Goal: Communication & Community: Answer question/provide support

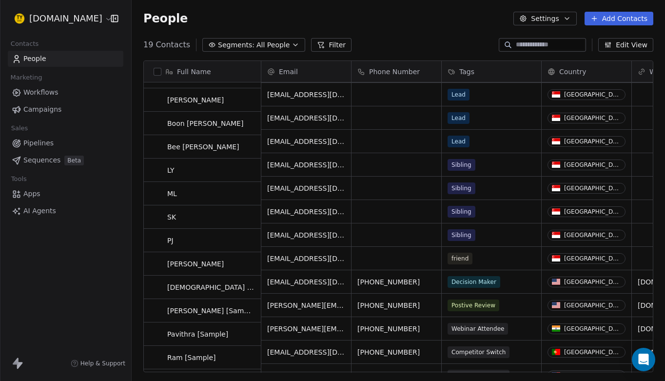
scroll to position [23, 0]
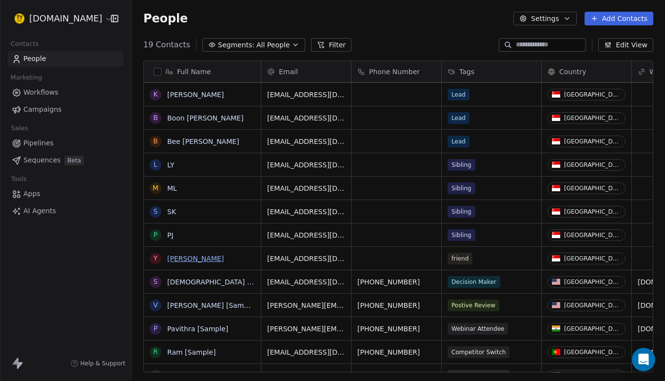
click at [176, 261] on link "[PERSON_NAME]" at bounding box center [195, 259] width 57 height 8
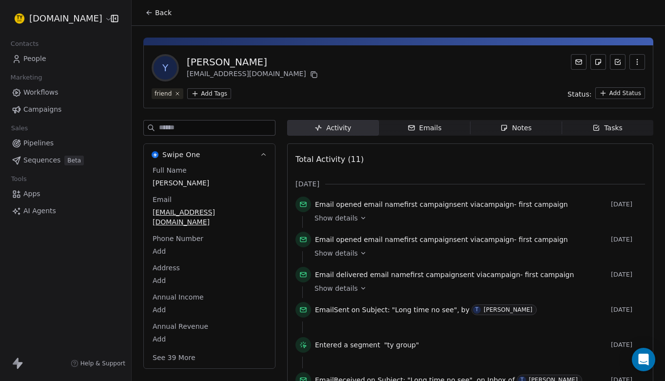
click at [428, 128] on div "Emails" at bounding box center [425, 128] width 34 height 10
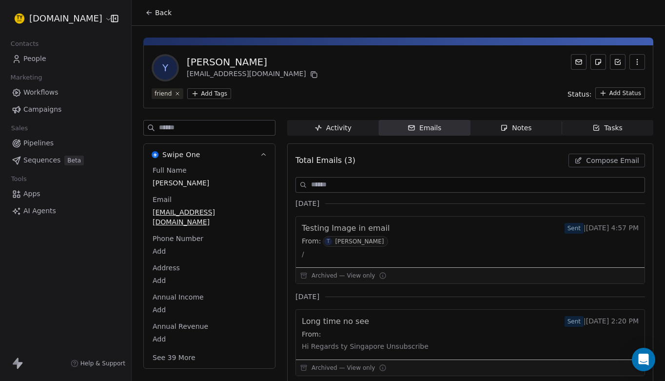
click at [608, 164] on span "Compose Email" at bounding box center [612, 161] width 53 height 10
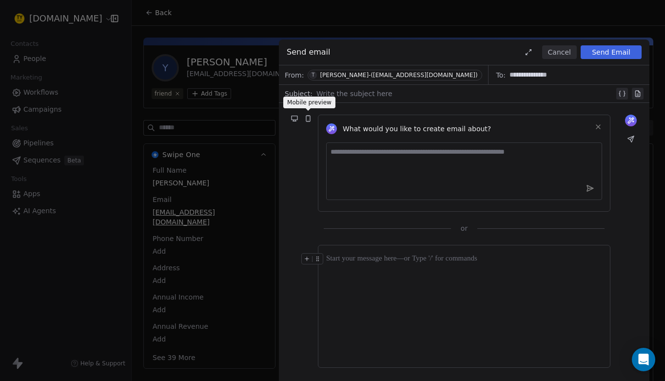
click at [310, 118] on icon at bounding box center [308, 119] width 4 height 6
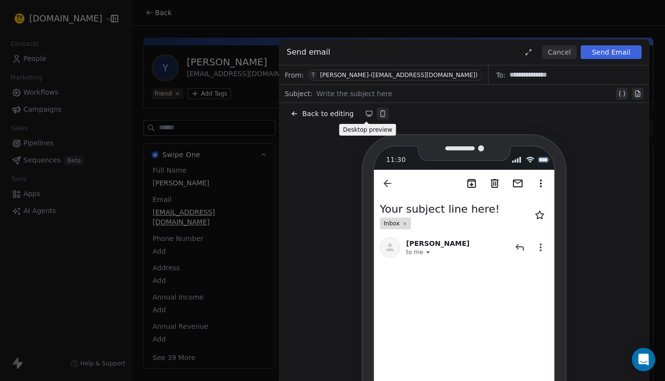
click at [368, 115] on icon at bounding box center [369, 113] width 6 height 4
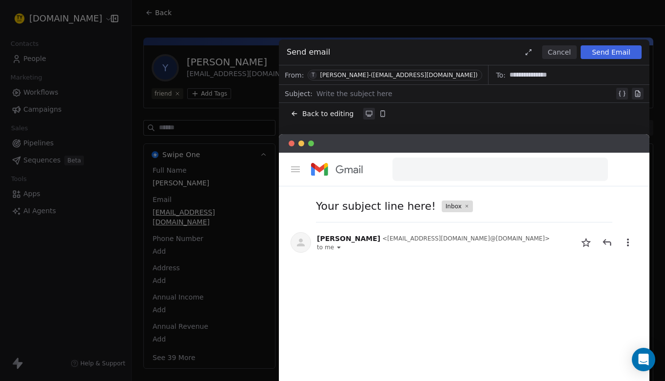
click at [297, 113] on icon at bounding box center [295, 114] width 8 height 8
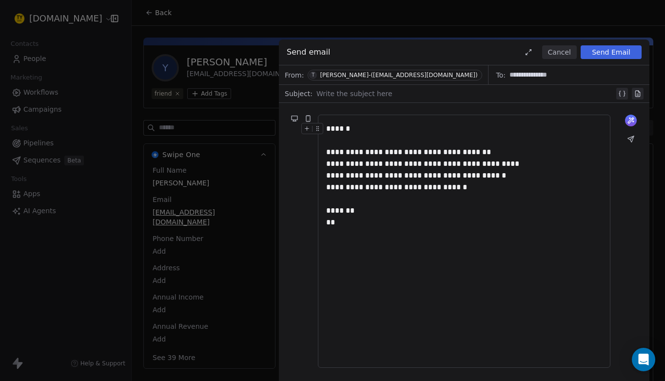
click at [358, 96] on div at bounding box center [465, 94] width 298 height 12
click at [310, 118] on icon at bounding box center [308, 119] width 4 height 6
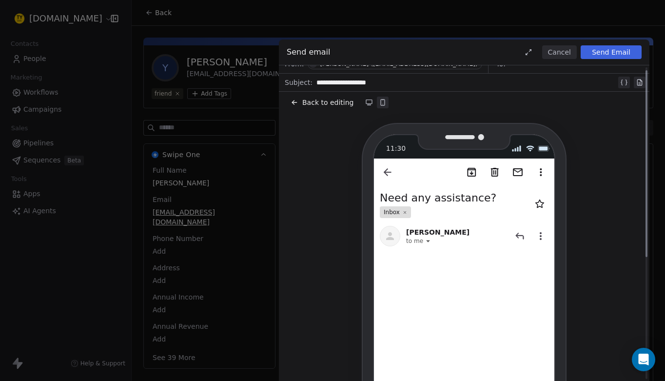
scroll to position [5, 0]
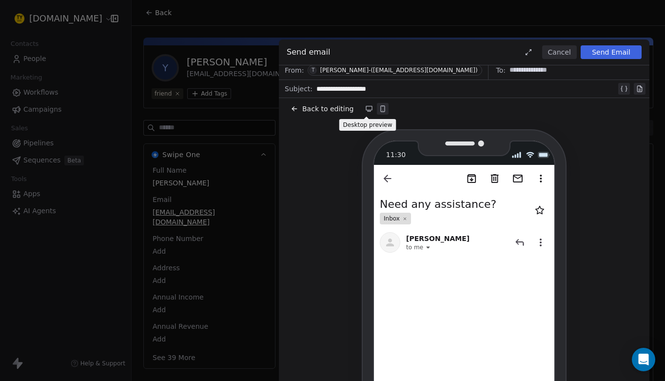
click at [366, 110] on icon at bounding box center [369, 108] width 6 height 4
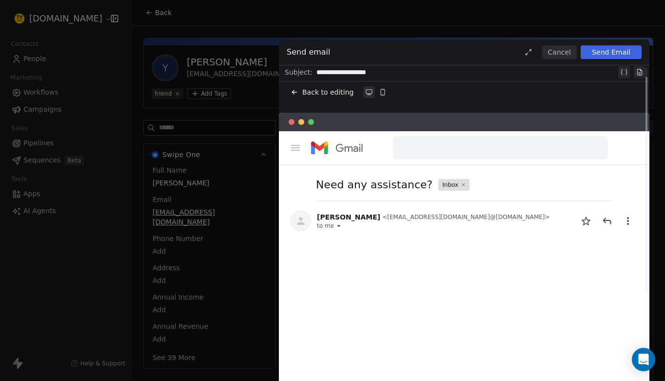
scroll to position [14, 0]
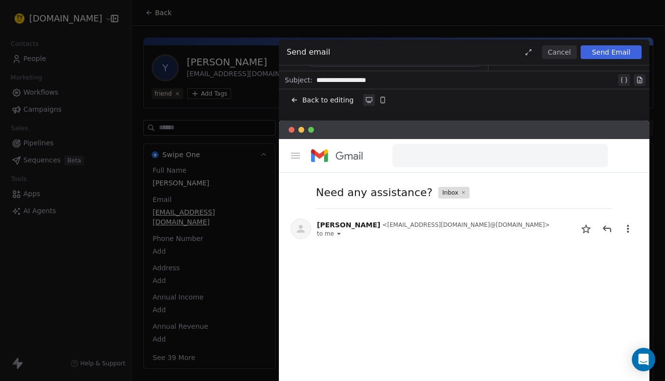
click at [299, 99] on button "Back to editing" at bounding box center [322, 100] width 67 height 14
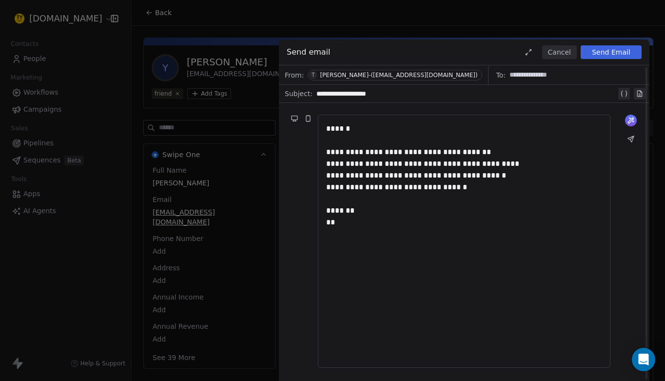
scroll to position [0, 0]
click at [372, 131] on div "******" at bounding box center [464, 129] width 276 height 12
click at [638, 96] on icon at bounding box center [639, 94] width 4 height 6
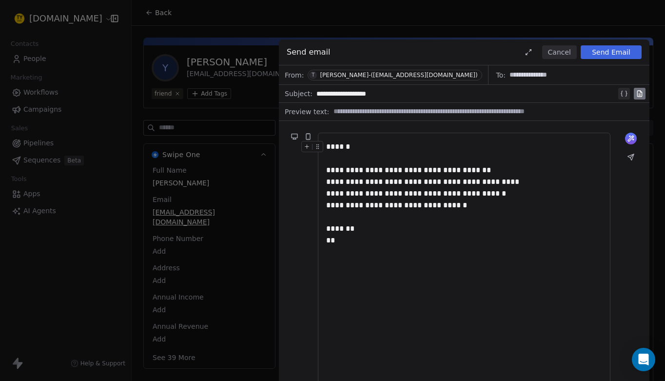
click at [624, 106] on div at bounding box center [486, 112] width 316 height 14
click at [576, 89] on div "**********" at bounding box center [466, 94] width 300 height 12
click at [308, 148] on icon at bounding box center [307, 146] width 6 height 6
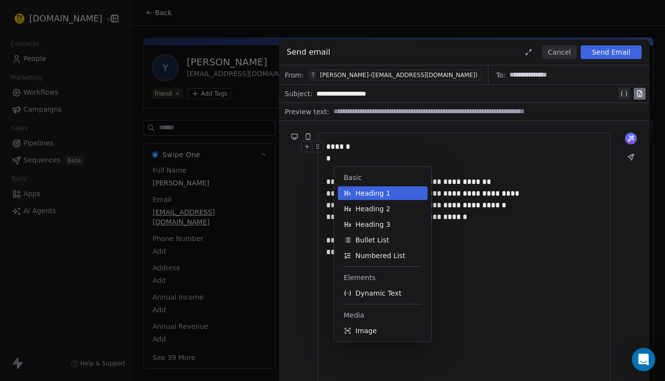
click at [308, 148] on icon at bounding box center [307, 146] width 6 height 6
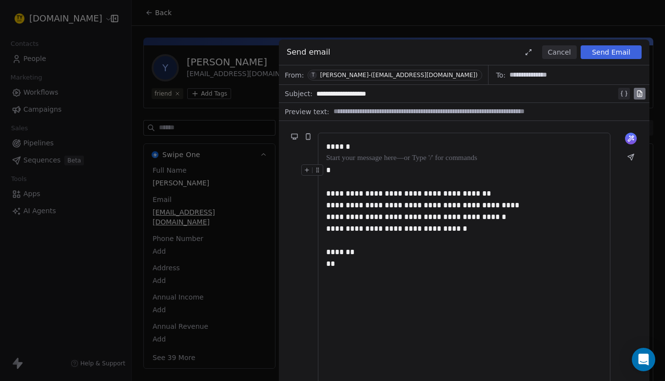
click at [353, 175] on div "*" at bounding box center [464, 170] width 276 height 12
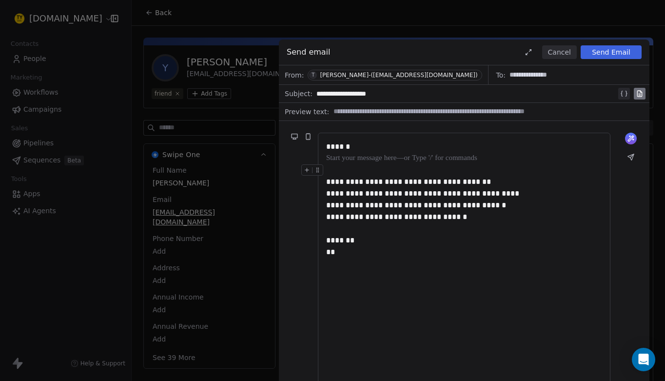
click at [343, 170] on div at bounding box center [464, 170] width 276 height 12
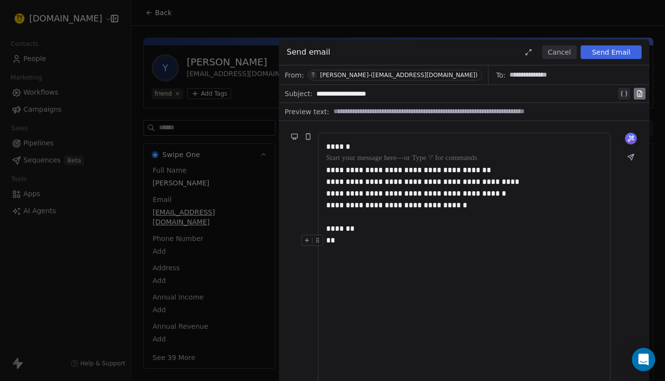
click at [410, 246] on div "**********" at bounding box center [464, 259] width 276 height 237
click at [631, 141] on icon at bounding box center [631, 139] width 8 height 8
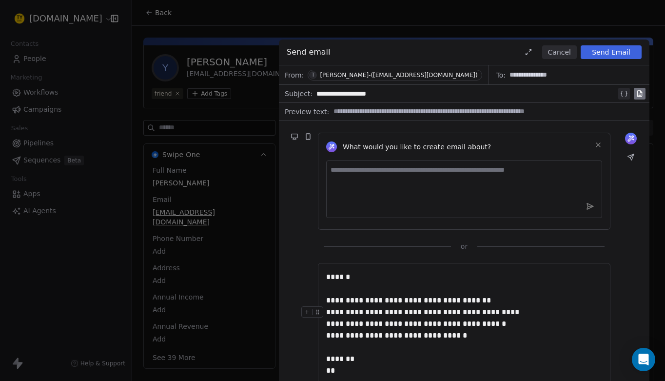
click at [415, 175] on textarea at bounding box center [464, 189] width 276 height 58
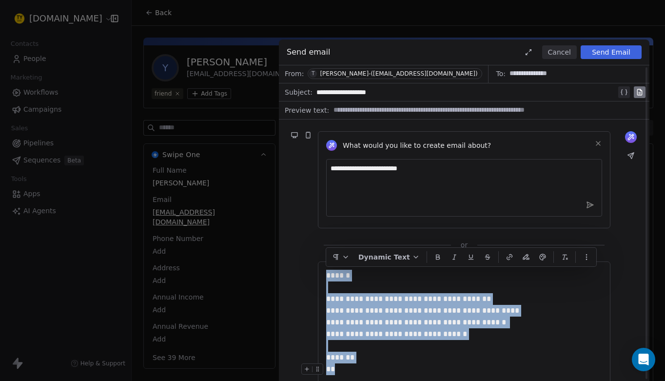
drag, startPoint x: 328, startPoint y: 276, endPoint x: 358, endPoint y: 375, distance: 103.7
copy div "**********"
click at [439, 175] on textarea "**********" at bounding box center [464, 188] width 276 height 58
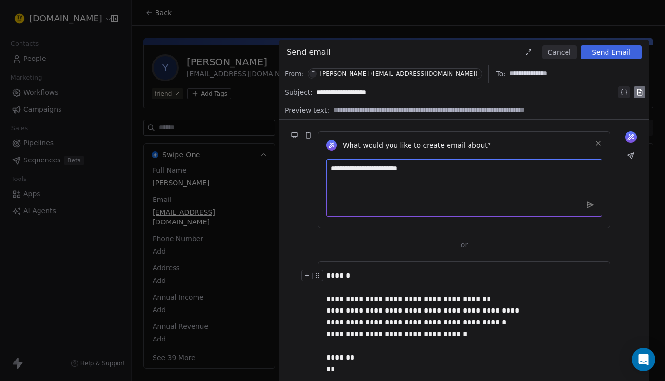
paste textarea "**********"
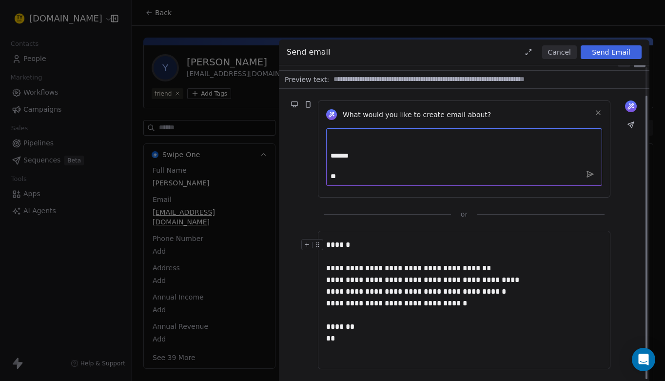
scroll to position [32, 0]
type textarea "**********"
click at [591, 176] on icon at bounding box center [590, 175] width 6 height 6
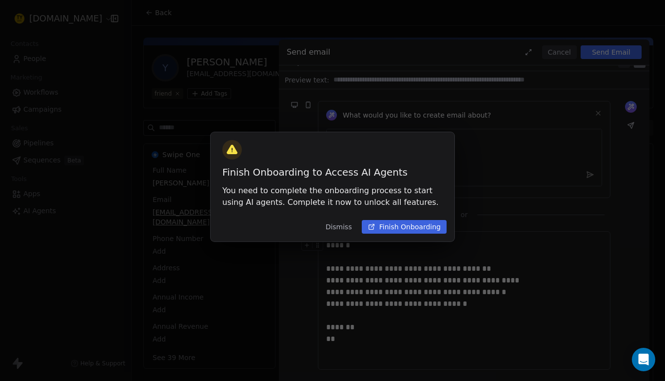
click at [419, 226] on button "Finish Onboarding" at bounding box center [404, 227] width 85 height 14
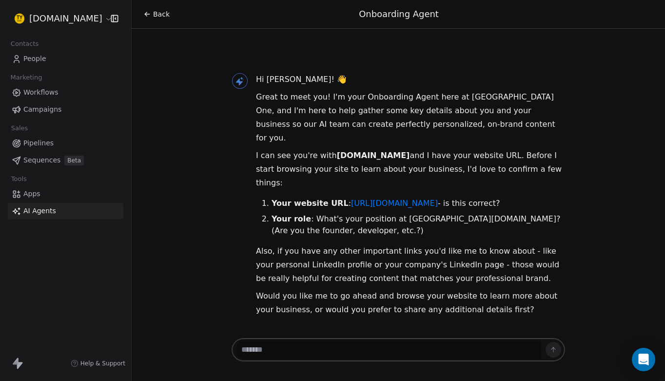
click at [148, 14] on icon at bounding box center [147, 14] width 8 height 8
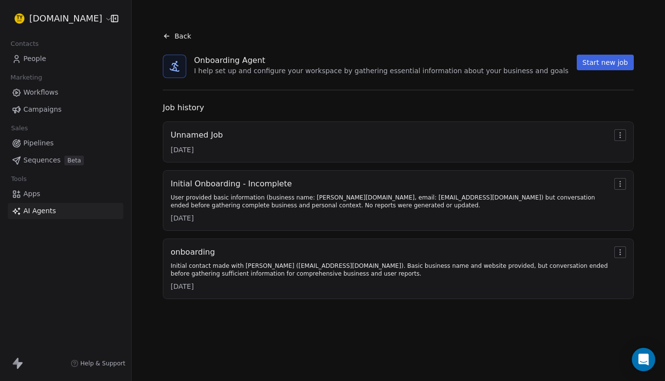
click at [168, 36] on icon at bounding box center [166, 36] width 4 height 0
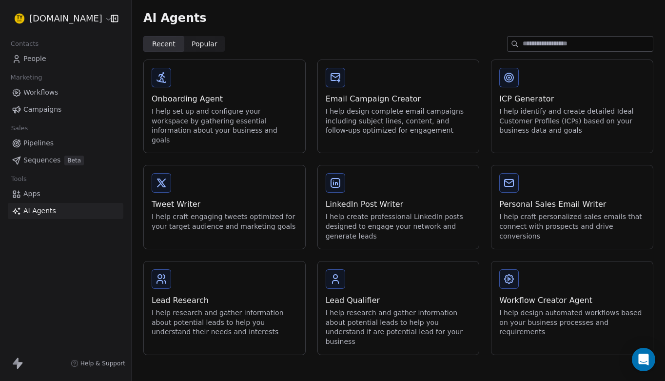
click at [41, 59] on span "People" at bounding box center [34, 59] width 23 height 10
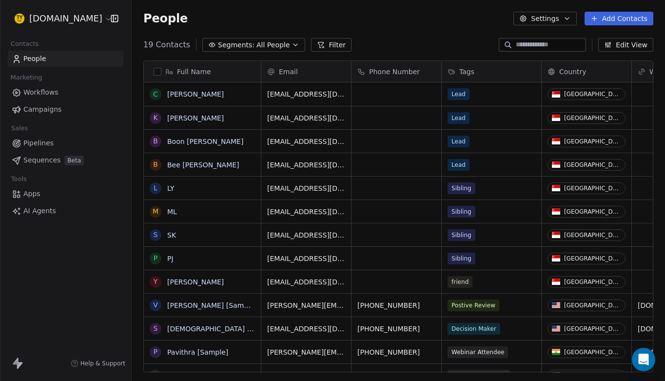
scroll to position [336, 533]
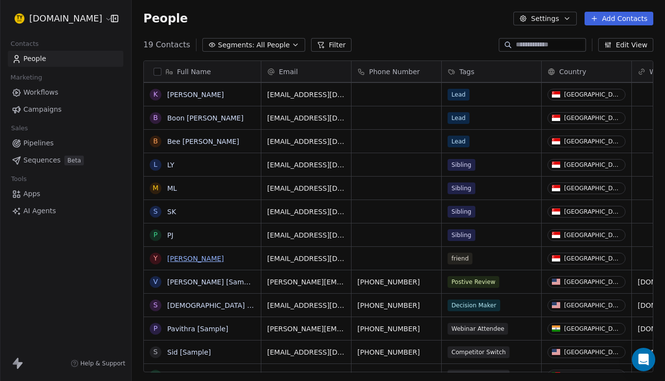
click at [174, 257] on link "[PERSON_NAME]" at bounding box center [195, 259] width 57 height 8
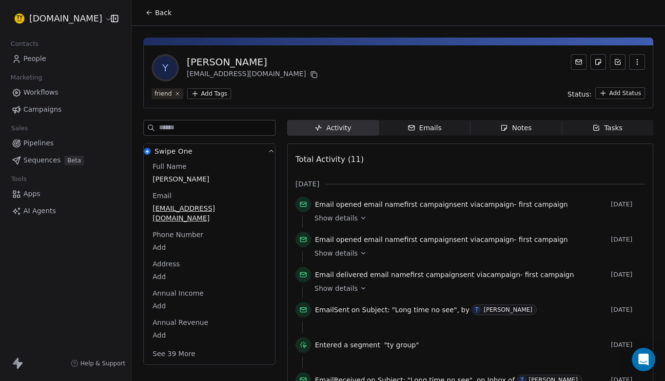
click at [432, 126] on div "Emails" at bounding box center [425, 128] width 34 height 10
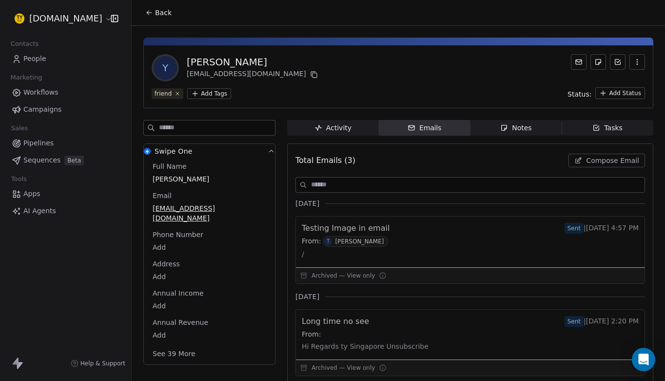
click at [597, 158] on span "Compose Email" at bounding box center [612, 161] width 53 height 10
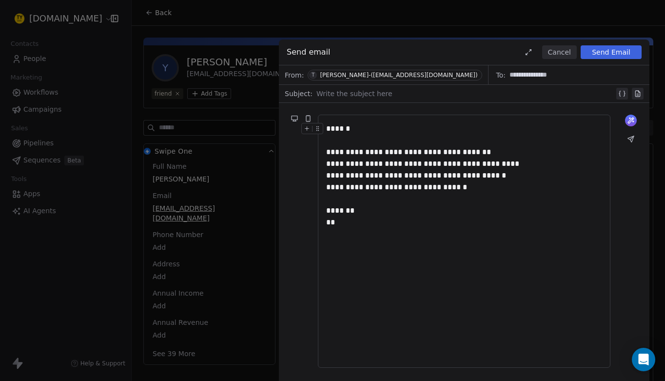
click at [362, 91] on div at bounding box center [465, 94] width 298 height 12
click at [606, 53] on button "Send Email" at bounding box center [611, 52] width 61 height 14
click at [554, 169] on div "**********" at bounding box center [464, 164] width 276 height 12
click at [631, 138] on icon at bounding box center [631, 139] width 6 height 6
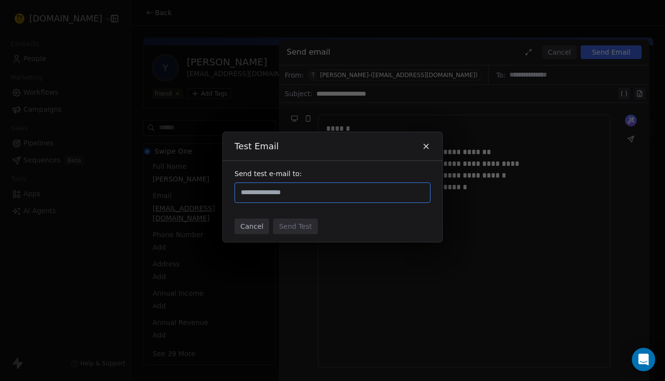
click at [388, 193] on input "text" at bounding box center [332, 193] width 187 height 12
type input "**********"
click at [422, 234] on div "Cancel Send Test" at bounding box center [332, 226] width 219 height 31
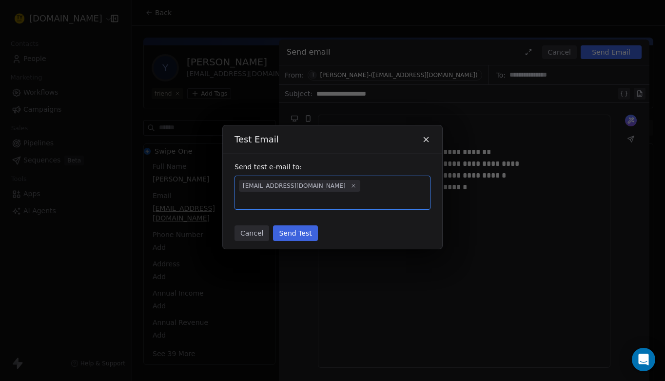
click at [309, 230] on button "Send Test" at bounding box center [295, 233] width 44 height 16
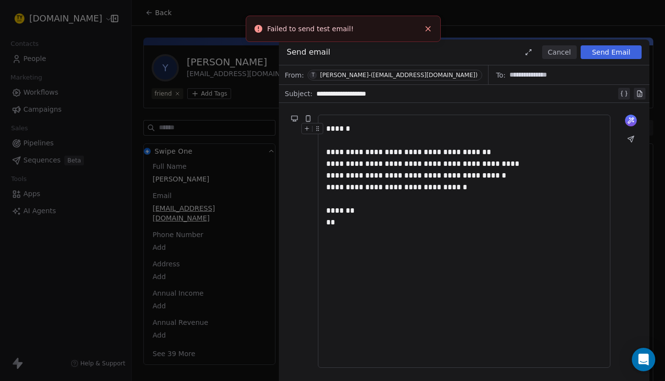
click at [428, 25] on icon "Close toast" at bounding box center [428, 28] width 9 height 9
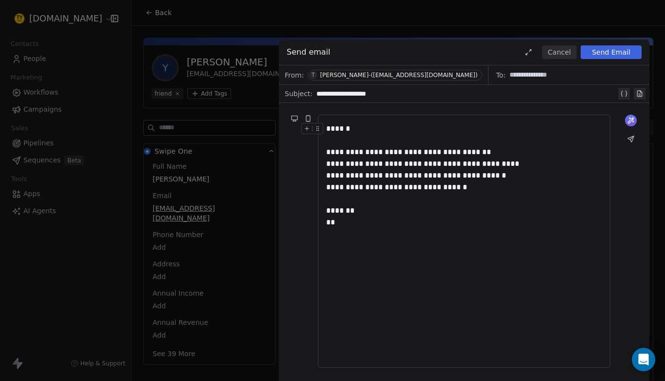
click at [608, 49] on button "Send Email" at bounding box center [611, 52] width 61 height 14
click at [88, 101] on div "**********" at bounding box center [332, 190] width 665 height 381
click at [372, 257] on div "**********" at bounding box center [464, 241] width 276 height 237
click at [374, 229] on div "**********" at bounding box center [464, 241] width 276 height 237
click at [373, 225] on div "**" at bounding box center [464, 223] width 276 height 12
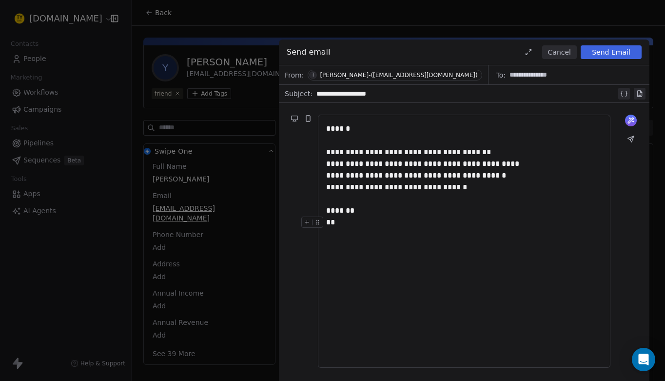
click at [373, 225] on div "**" at bounding box center [464, 223] width 276 height 12
click at [215, 93] on div "**********" at bounding box center [332, 190] width 665 height 381
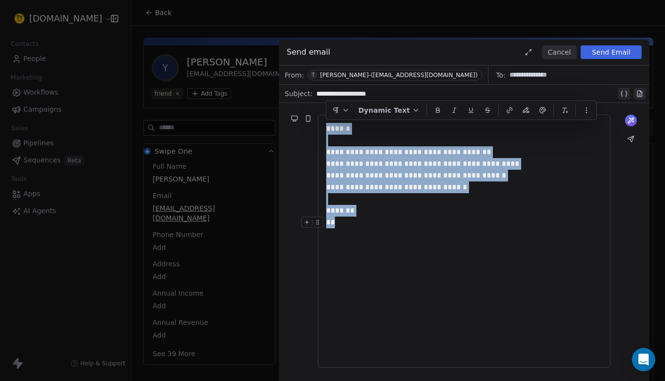
drag, startPoint x: 328, startPoint y: 128, endPoint x: 361, endPoint y: 232, distance: 109.5
copy div "**********"
click at [556, 52] on button "Cancel" at bounding box center [559, 52] width 35 height 14
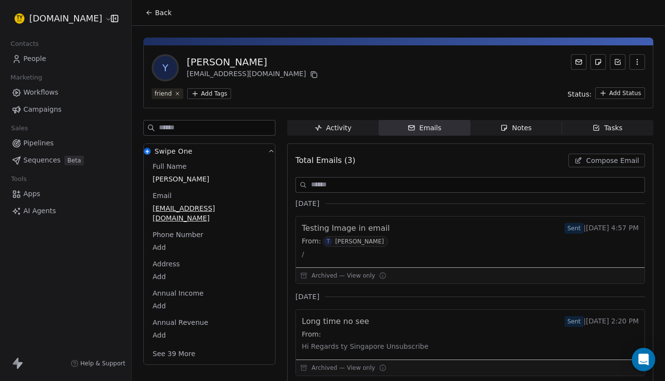
click at [63, 15] on html "[DOMAIN_NAME] Contacts People Marketing Workflows Campaigns Sales Pipelines Seq…" at bounding box center [332, 190] width 665 height 381
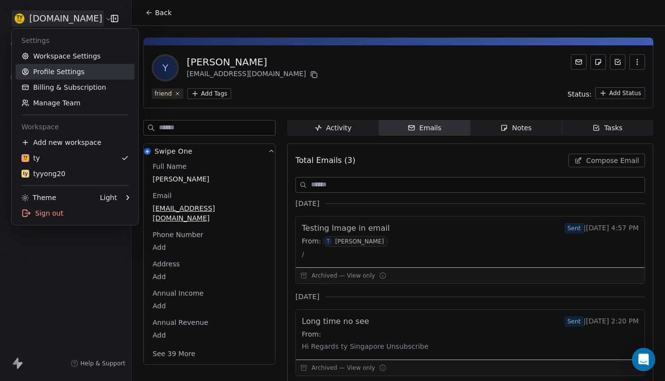
click at [61, 71] on link "Profile Settings" at bounding box center [75, 72] width 119 height 16
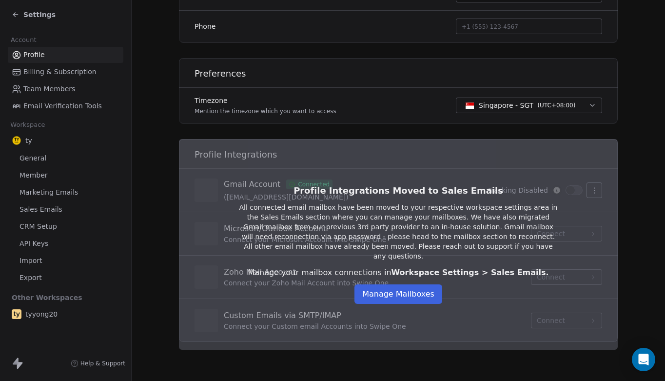
click at [418, 288] on button "Manage Mailboxes" at bounding box center [399, 294] width 88 height 20
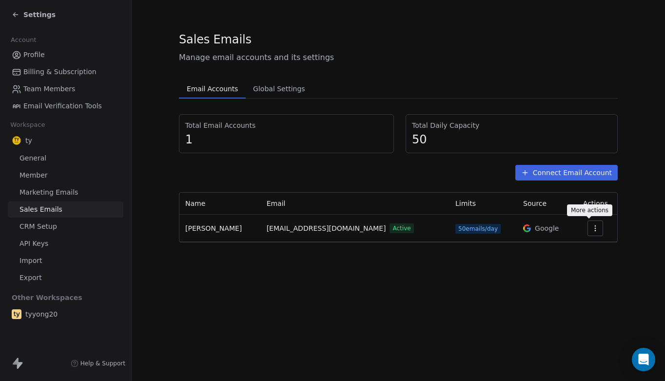
click at [592, 227] on icon "button" at bounding box center [596, 228] width 8 height 8
click at [567, 250] on span "Settings" at bounding box center [574, 250] width 28 height 10
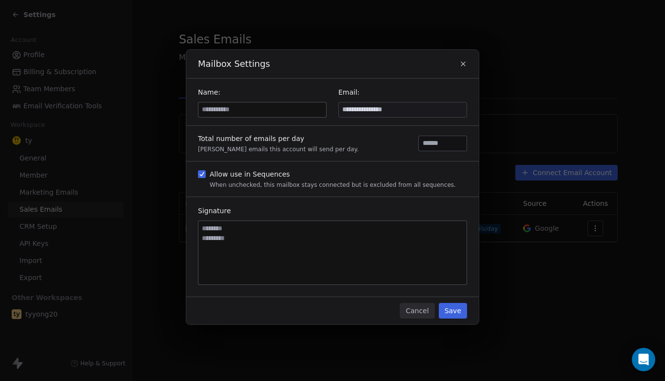
click at [288, 108] on input at bounding box center [262, 109] width 128 height 15
type input "********"
click at [332, 127] on div "Total number of emails per day [PERSON_NAME] emails this account will send per …" at bounding box center [332, 143] width 293 height 35
click at [265, 232] on textarea at bounding box center [332, 252] width 268 height 63
click at [248, 240] on textarea at bounding box center [332, 252] width 268 height 63
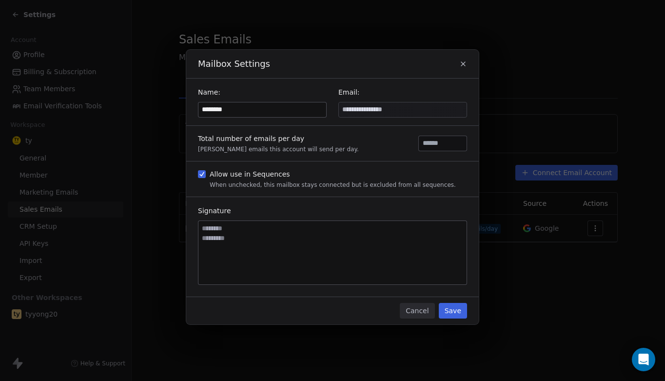
click at [248, 240] on textarea at bounding box center [332, 252] width 268 height 63
drag, startPoint x: 248, startPoint y: 240, endPoint x: 268, endPoint y: 234, distance: 21.0
click at [267, 234] on textarea at bounding box center [332, 252] width 268 height 63
type textarea "******* **"
click at [455, 310] on button "Save" at bounding box center [453, 311] width 28 height 16
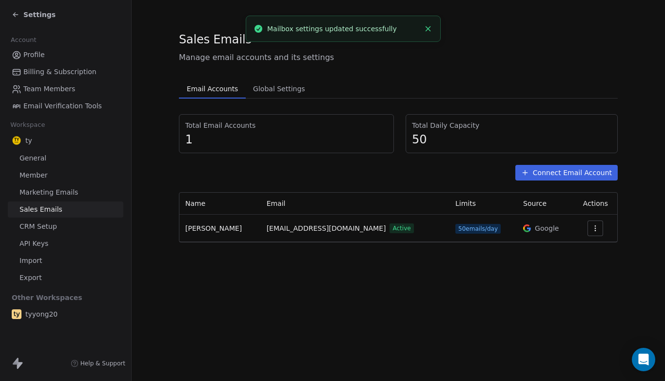
click at [429, 27] on line "Close toast" at bounding box center [428, 29] width 4 height 4
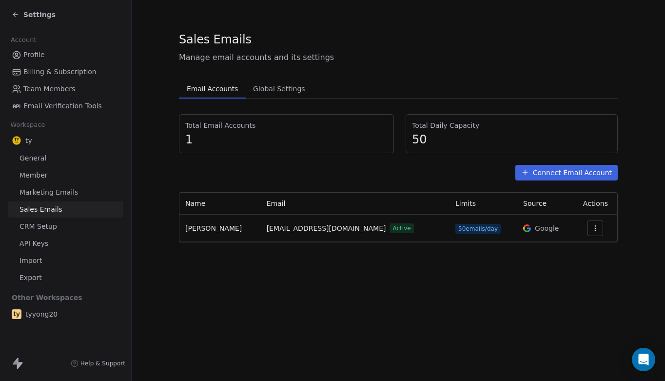
click at [29, 15] on span "Settings" at bounding box center [39, 15] width 32 height 10
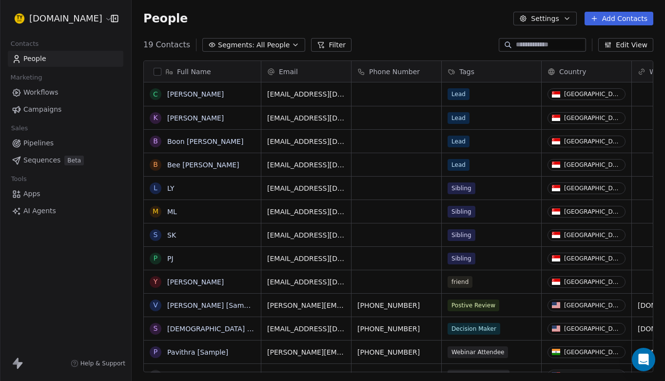
scroll to position [336, 533]
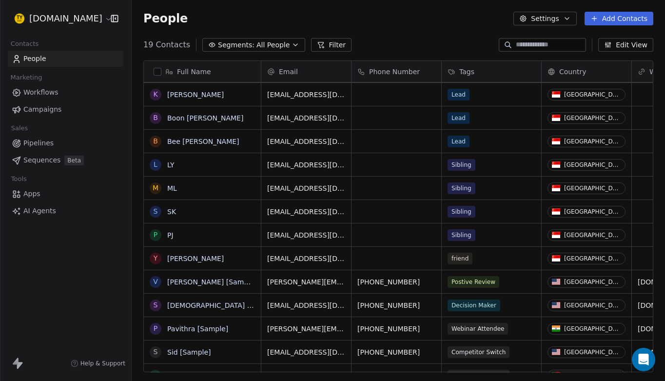
click at [42, 63] on span "People" at bounding box center [34, 59] width 23 height 10
click at [175, 259] on link "[PERSON_NAME]" at bounding box center [195, 259] width 57 height 8
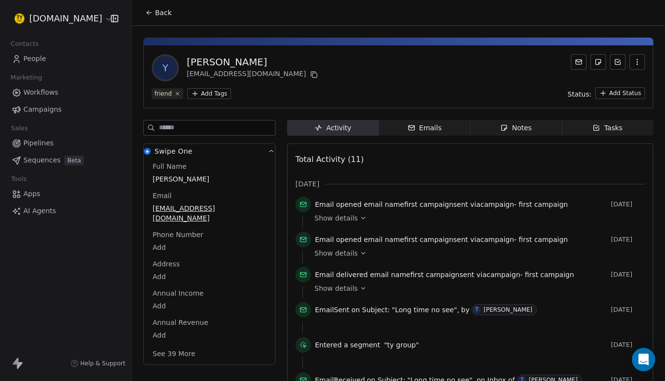
click at [454, 126] on span "Emails Emails" at bounding box center [425, 128] width 92 height 16
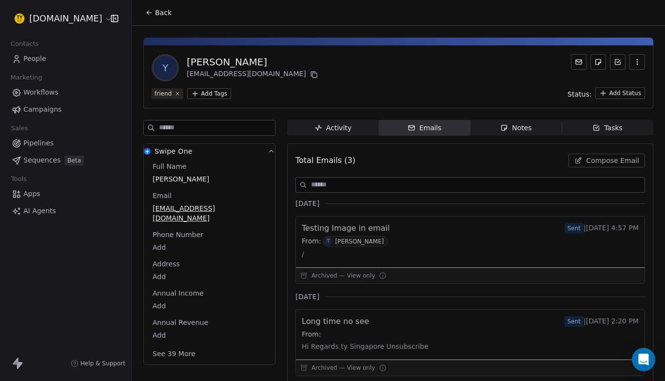
click at [602, 158] on span "Compose Email" at bounding box center [612, 161] width 53 height 10
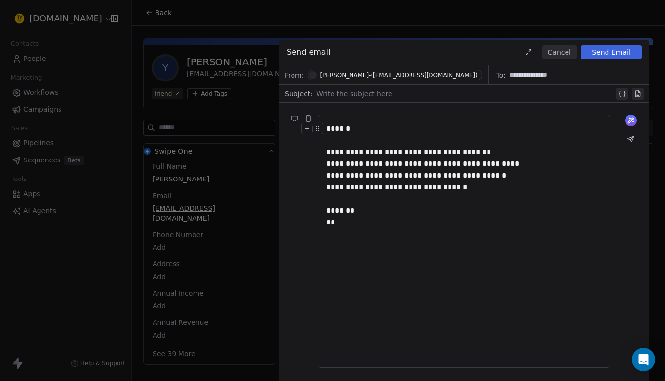
click at [359, 91] on div at bounding box center [465, 94] width 298 height 12
click at [556, 196] on div at bounding box center [464, 199] width 276 height 12
click at [510, 222] on div "**" at bounding box center [464, 223] width 276 height 12
click at [606, 56] on button "Send Email" at bounding box center [611, 52] width 61 height 14
click at [215, 198] on div "**********" at bounding box center [332, 190] width 665 height 381
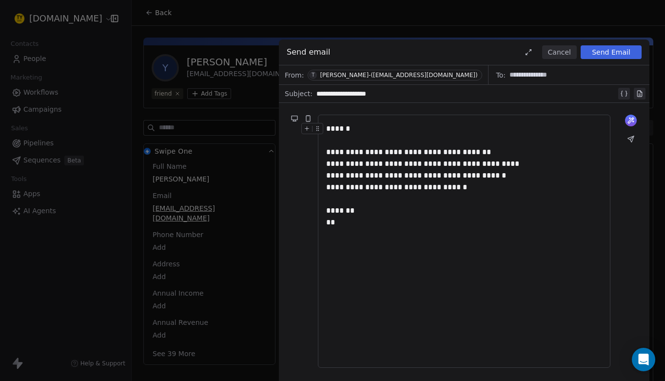
click at [454, 130] on div "******" at bounding box center [464, 129] width 276 height 12
click at [312, 74] on div "T" at bounding box center [313, 75] width 3 height 8
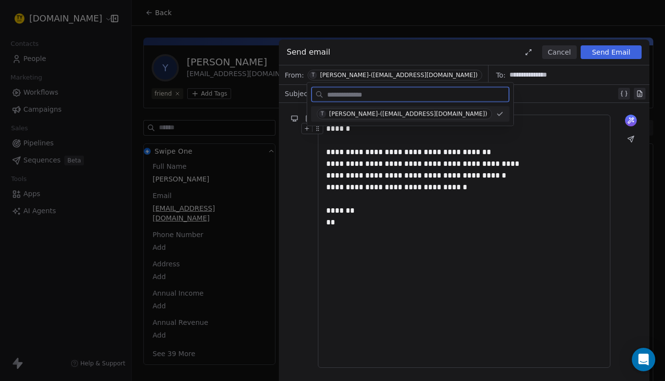
click at [401, 114] on div "[PERSON_NAME]-([EMAIL_ADDRESS][DOMAIN_NAME])" at bounding box center [408, 114] width 158 height 7
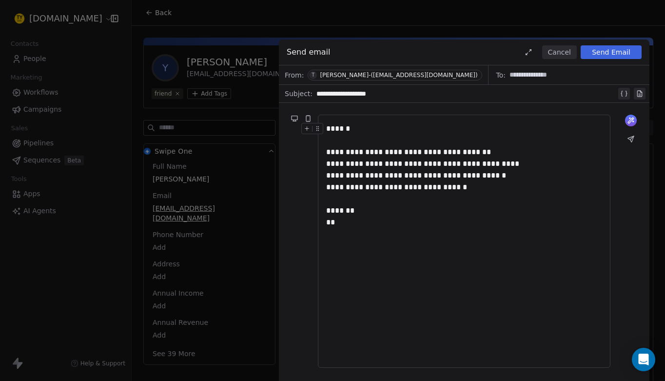
click at [319, 130] on icon at bounding box center [318, 128] width 6 height 6
click at [503, 234] on div "**********" at bounding box center [464, 241] width 276 height 237
click at [99, 182] on div "**********" at bounding box center [332, 190] width 665 height 381
click at [63, 21] on div "**********" at bounding box center [332, 190] width 665 height 381
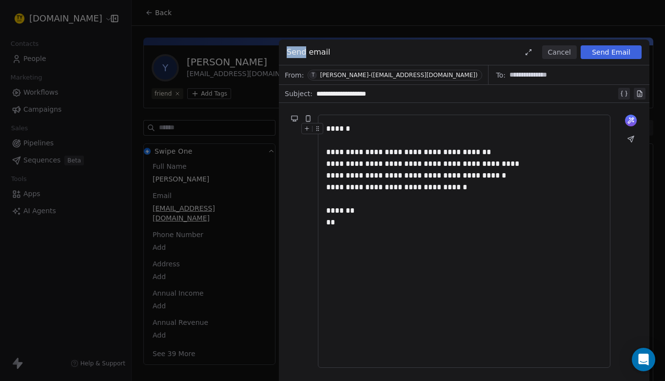
click at [115, 20] on div "**********" at bounding box center [332, 190] width 665 height 381
click at [154, 16] on div "**********" at bounding box center [332, 190] width 665 height 381
click at [602, 54] on button "Send Email" at bounding box center [611, 52] width 61 height 14
click at [593, 149] on div "**********" at bounding box center [464, 152] width 276 height 12
click at [645, 361] on icon "Open Intercom Messenger" at bounding box center [643, 359] width 11 height 13
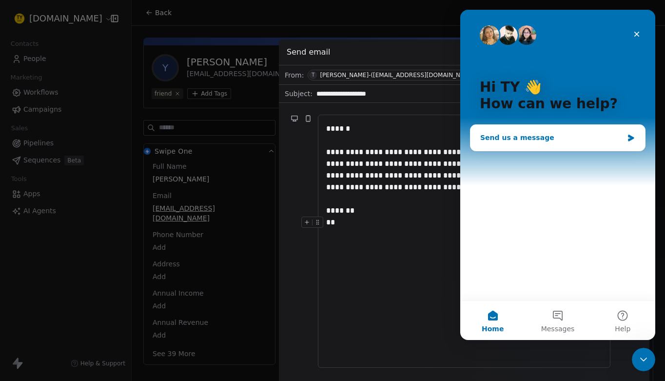
click at [595, 136] on div "Send us a message" at bounding box center [551, 138] width 143 height 10
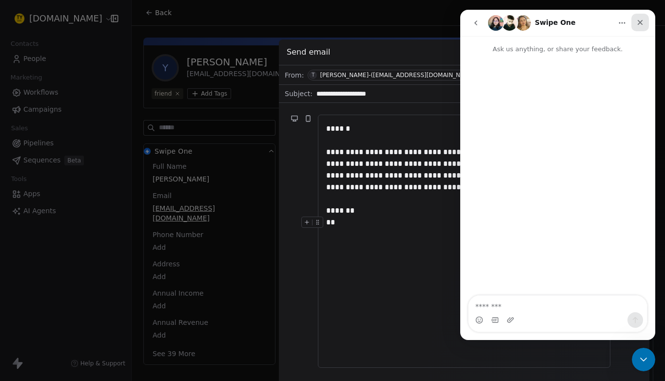
click at [638, 23] on icon "Close" at bounding box center [640, 23] width 8 height 8
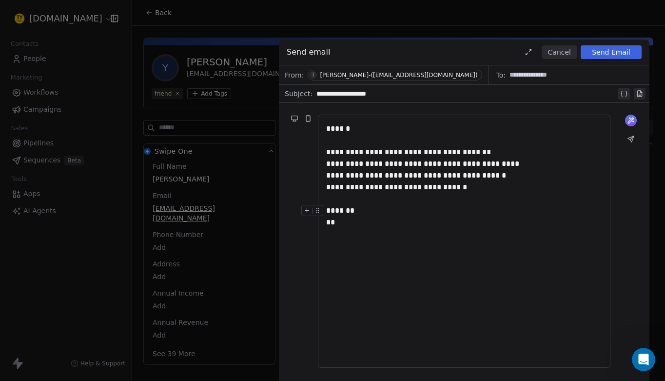
click at [76, 159] on div "**********" at bounding box center [332, 190] width 665 height 381
click at [43, 144] on div "**********" at bounding box center [332, 190] width 665 height 381
click at [48, 210] on div "**********" at bounding box center [332, 190] width 665 height 381
click at [534, 53] on button at bounding box center [529, 52] width 12 height 12
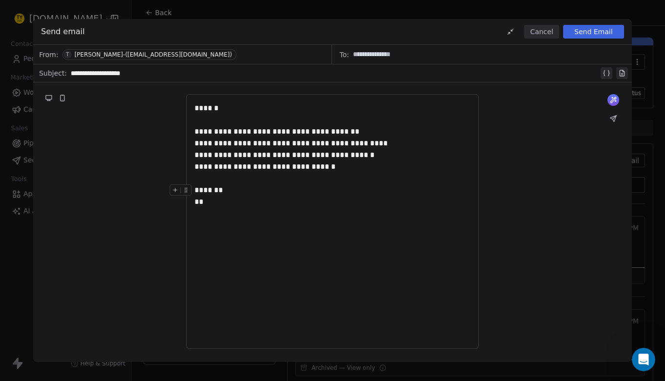
click at [511, 30] on icon at bounding box center [511, 32] width 8 height 8
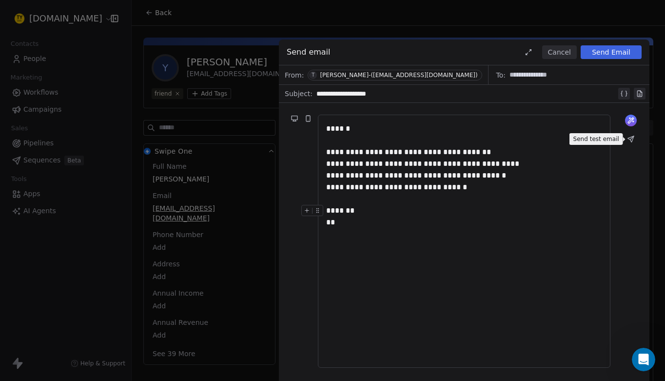
click at [631, 136] on icon at bounding box center [631, 139] width 8 height 8
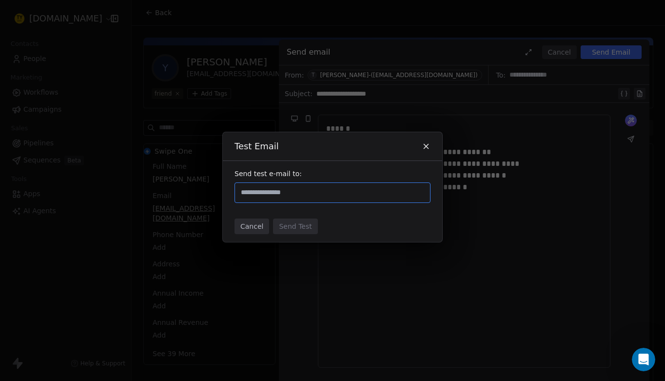
click at [366, 190] on input "text" at bounding box center [332, 193] width 187 height 12
type input "**********"
click at [332, 215] on div "Cancel Send Test" at bounding box center [332, 226] width 219 height 31
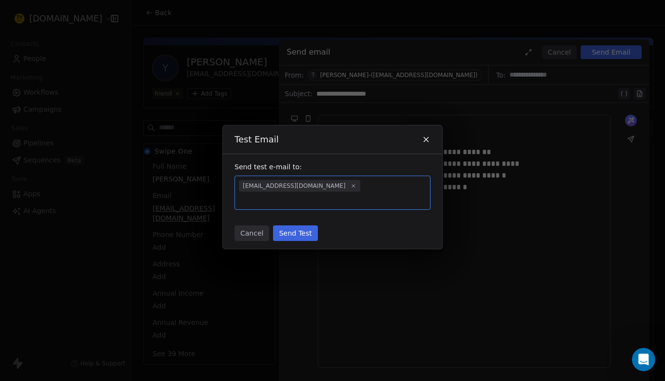
click at [301, 225] on button "Send Test" at bounding box center [295, 233] width 44 height 16
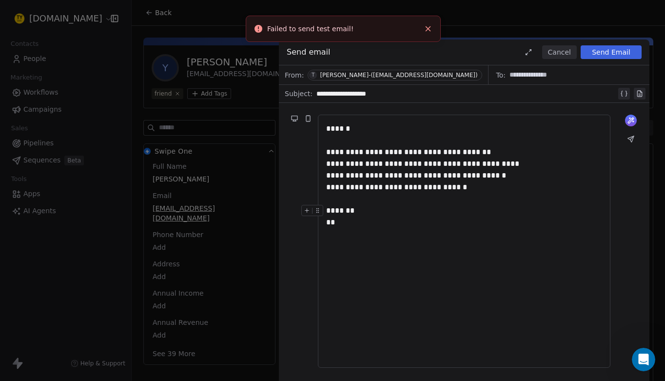
click at [428, 28] on line "Close toast" at bounding box center [428, 29] width 4 height 4
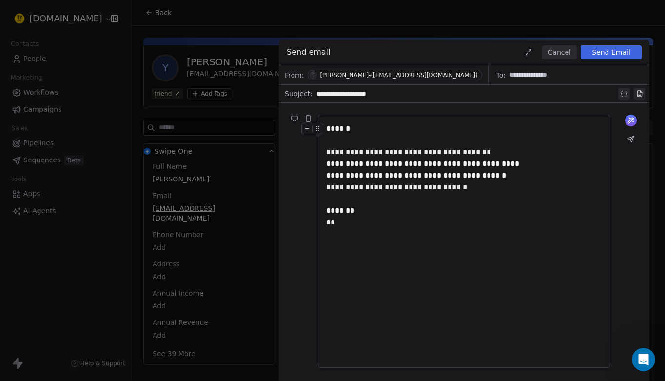
click at [401, 76] on div "[PERSON_NAME]-([EMAIL_ADDRESS][DOMAIN_NAME])" at bounding box center [399, 75] width 158 height 7
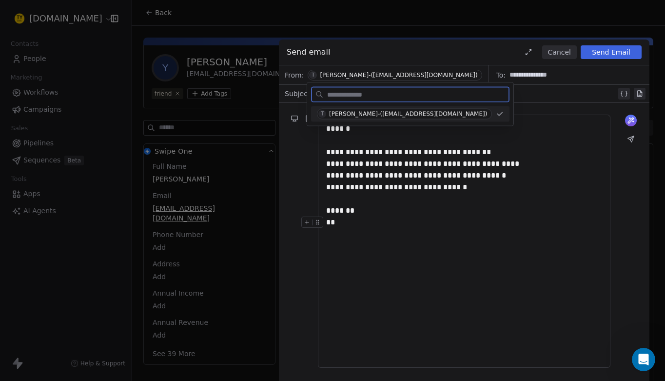
click at [543, 253] on div "**********" at bounding box center [464, 241] width 276 height 237
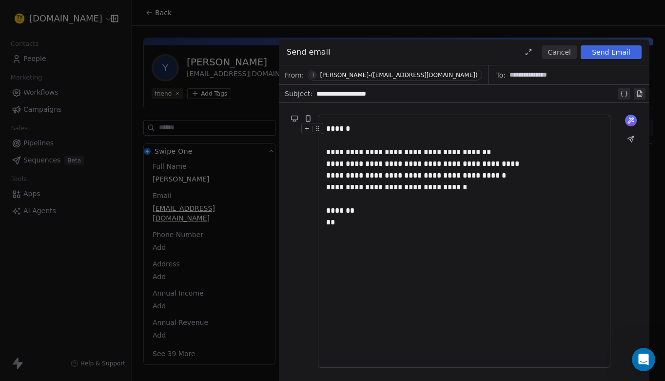
click at [558, 54] on button "Cancel" at bounding box center [559, 52] width 35 height 14
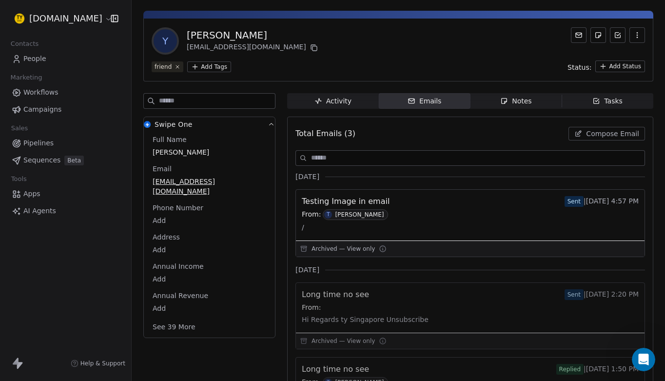
scroll to position [26, 0]
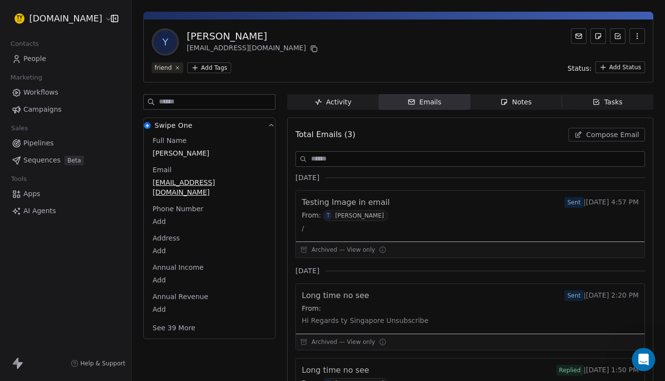
click at [378, 163] on input at bounding box center [478, 159] width 334 height 15
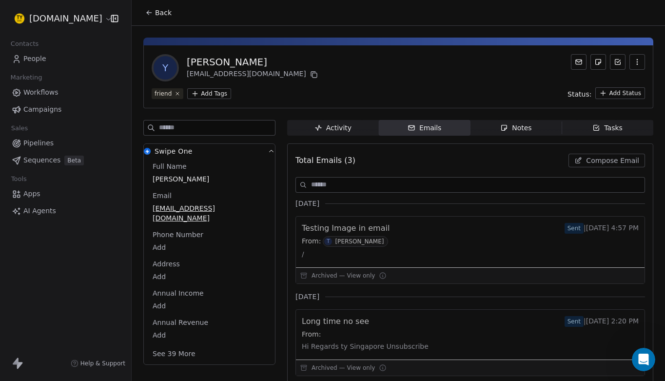
scroll to position [0, 0]
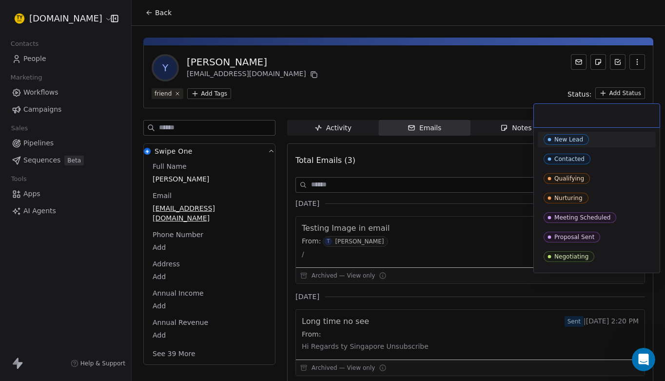
click at [609, 94] on html "[DOMAIN_NAME] Contacts People Marketing Workflows Campaigns Sales Pipelines Seq…" at bounding box center [332, 190] width 665 height 381
click at [492, 75] on html "[DOMAIN_NAME] Contacts People Marketing Workflows Campaigns Sales Pipelines Seq…" at bounding box center [332, 190] width 665 height 381
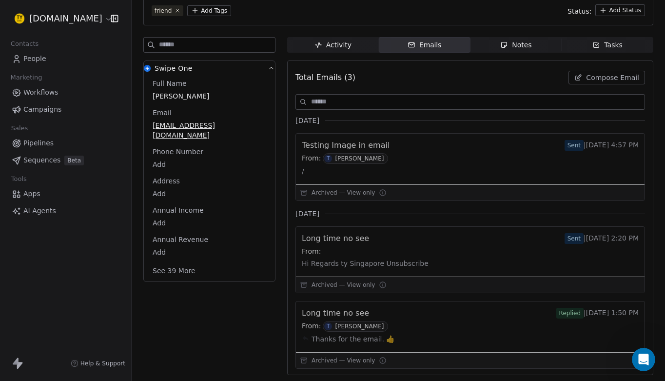
scroll to position [83, 0]
click at [119, 61] on link "People" at bounding box center [66, 59] width 116 height 16
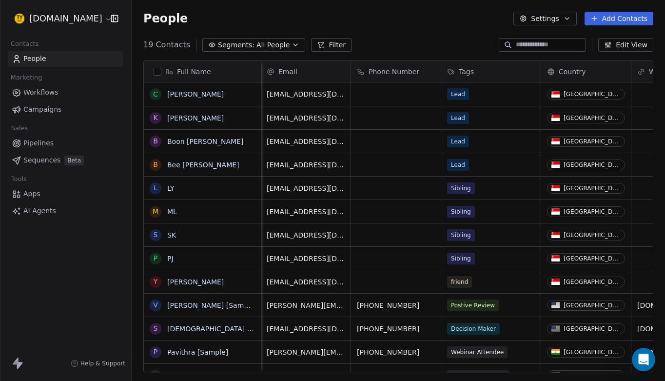
click at [551, 20] on button "Settings" at bounding box center [544, 19] width 63 height 14
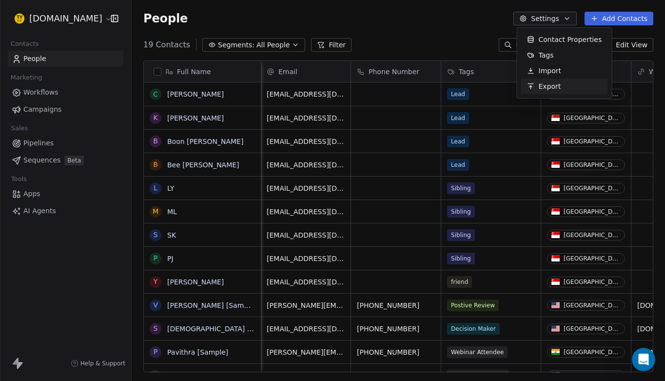
click at [32, 194] on html "[DOMAIN_NAME] Contacts People Marketing Workflows Campaigns Sales Pipelines Seq…" at bounding box center [332, 190] width 665 height 381
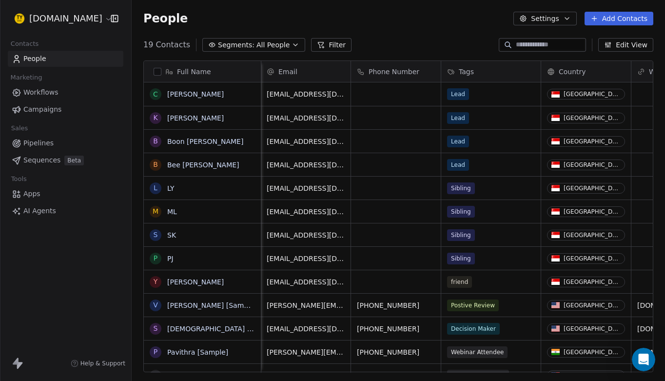
click at [32, 194] on span "Apps" at bounding box center [31, 194] width 17 height 10
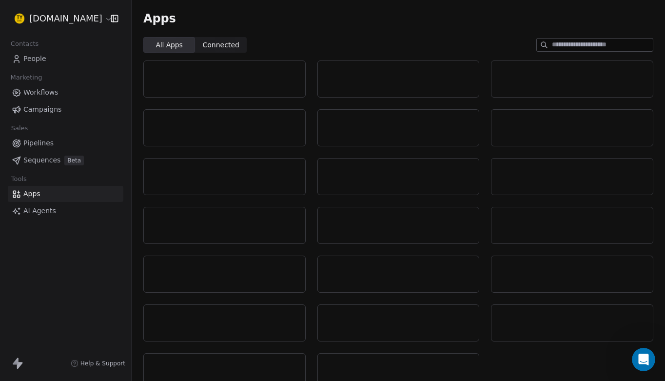
click at [32, 194] on span "Apps" at bounding box center [31, 194] width 17 height 10
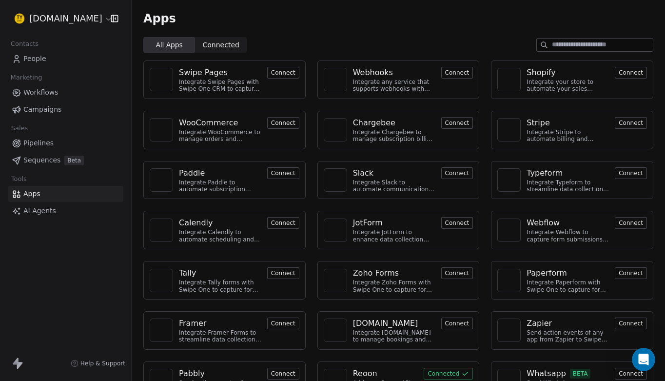
click at [37, 59] on span "People" at bounding box center [34, 59] width 23 height 10
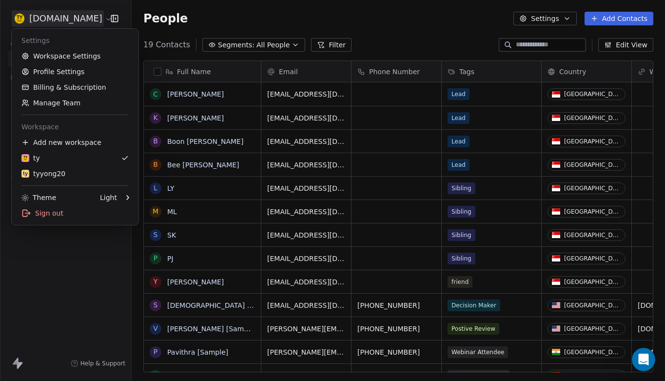
click at [55, 20] on html "[DOMAIN_NAME] Contacts People Marketing Workflows Campaigns Sales Pipelines Seq…" at bounding box center [332, 190] width 665 height 381
click at [75, 58] on link "Workspace Settings" at bounding box center [75, 56] width 119 height 16
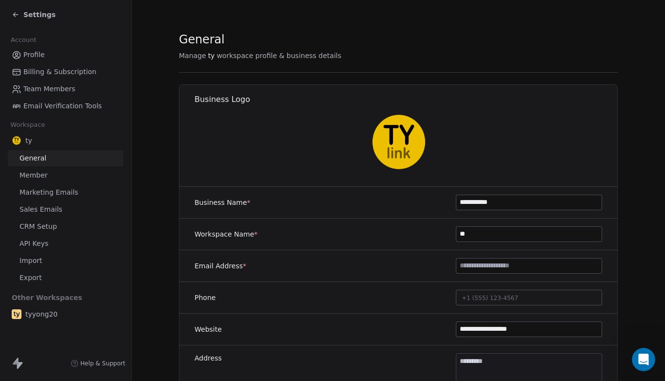
click at [47, 208] on span "Sales Emails" at bounding box center [41, 209] width 43 height 10
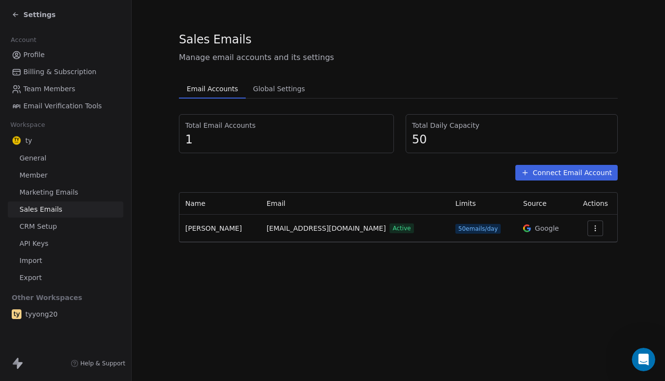
click at [270, 89] on span "Global Settings" at bounding box center [279, 89] width 60 height 14
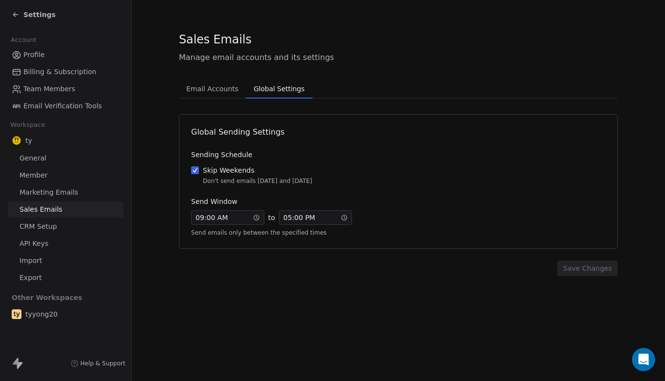
click at [226, 89] on span "Email Accounts" at bounding box center [212, 89] width 60 height 14
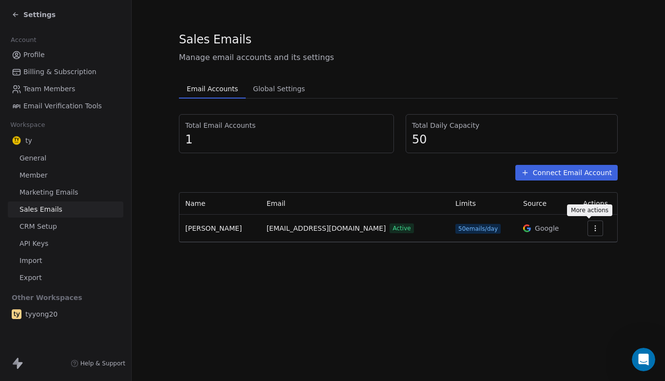
click at [592, 231] on icon "button" at bounding box center [596, 228] width 8 height 8
click at [572, 246] on span "Settings" at bounding box center [574, 250] width 28 height 10
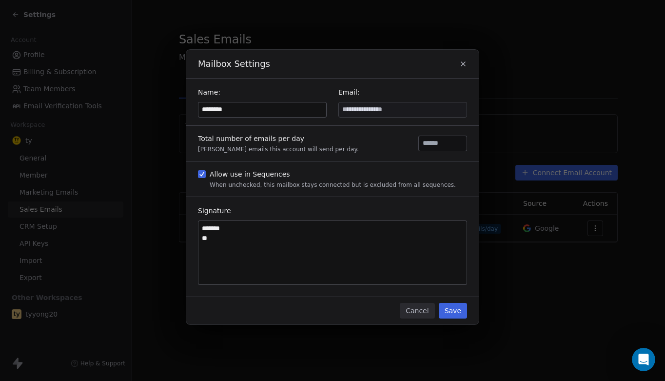
click at [464, 63] on icon "button" at bounding box center [463, 64] width 8 height 8
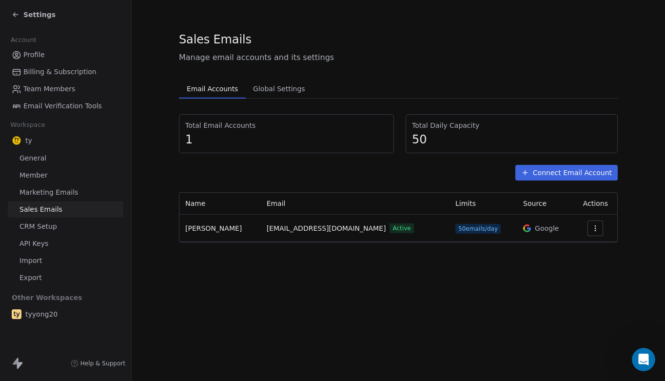
click at [261, 228] on td "[EMAIL_ADDRESS][DOMAIN_NAME] Active" at bounding box center [355, 228] width 189 height 27
click at [267, 229] on span "[EMAIL_ADDRESS][DOMAIN_NAME]" at bounding box center [326, 228] width 119 height 10
click at [39, 158] on span "General" at bounding box center [33, 158] width 27 height 10
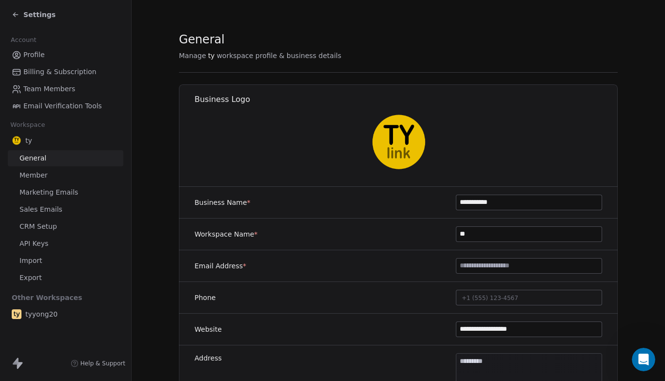
click at [67, 193] on span "Marketing Emails" at bounding box center [49, 192] width 59 height 10
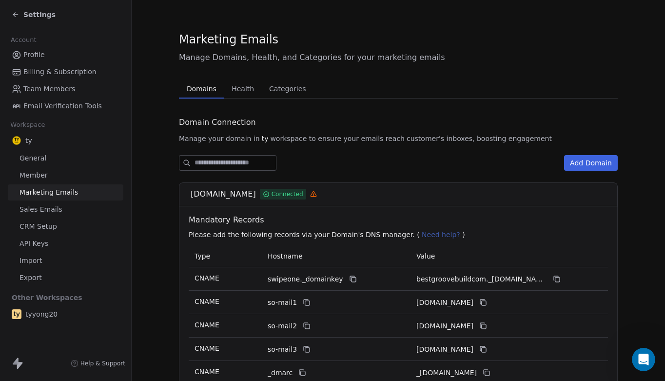
click at [53, 209] on span "Sales Emails" at bounding box center [41, 209] width 43 height 10
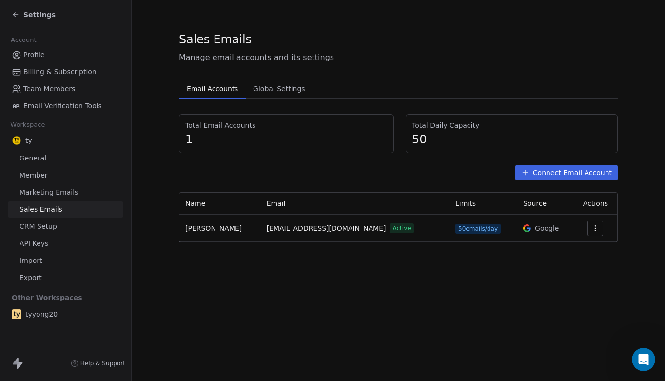
click at [48, 229] on span "CRM Setup" at bounding box center [39, 226] width 38 height 10
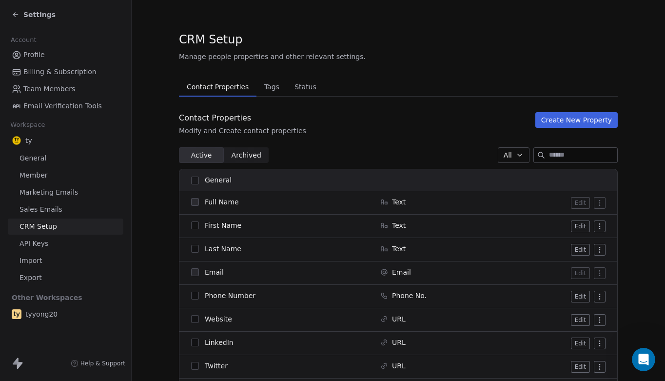
click at [44, 243] on span "API Keys" at bounding box center [34, 243] width 29 height 10
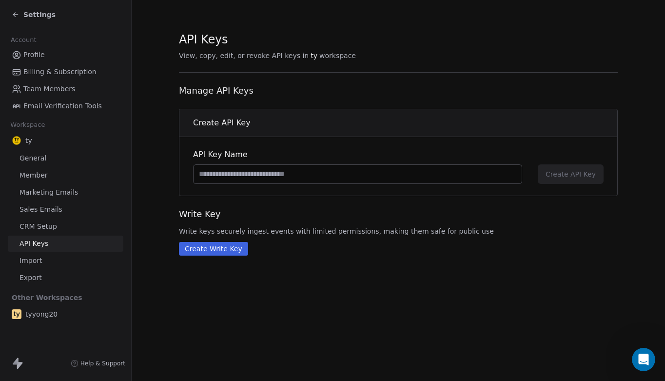
click at [52, 207] on span "Sales Emails" at bounding box center [41, 209] width 43 height 10
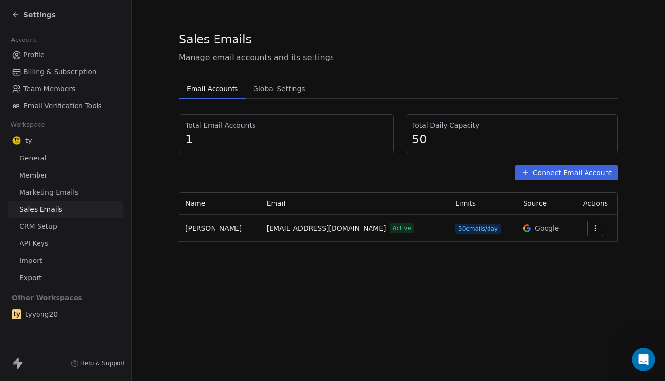
click at [53, 194] on span "Marketing Emails" at bounding box center [49, 192] width 59 height 10
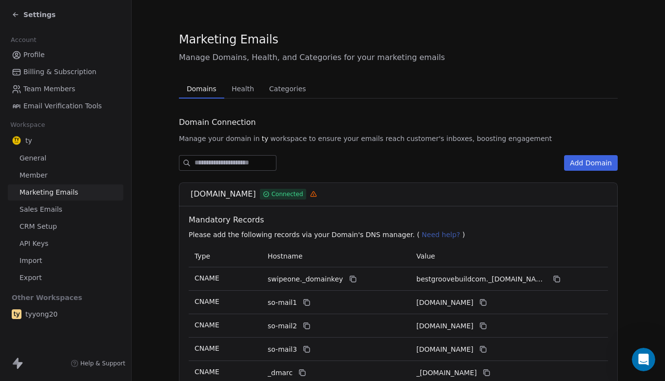
click at [82, 153] on link "General" at bounding box center [66, 158] width 116 height 16
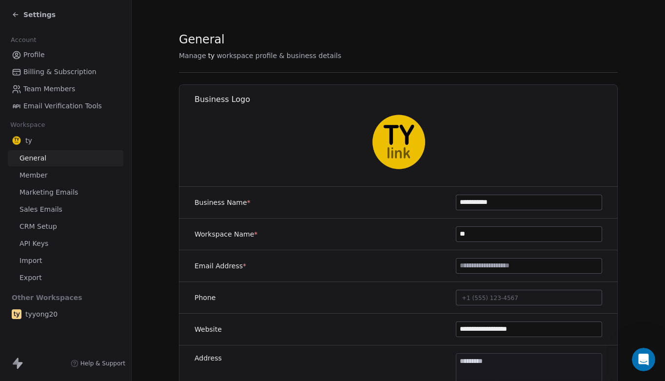
click at [33, 10] on span "Settings" at bounding box center [39, 15] width 32 height 10
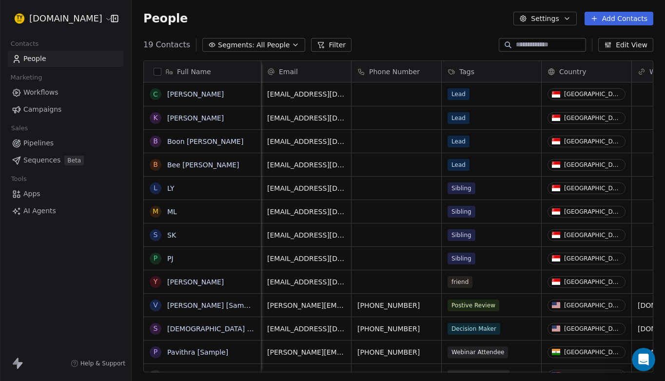
scroll to position [0, 0]
click at [643, 359] on icon "Open Intercom Messenger" at bounding box center [642, 358] width 7 height 8
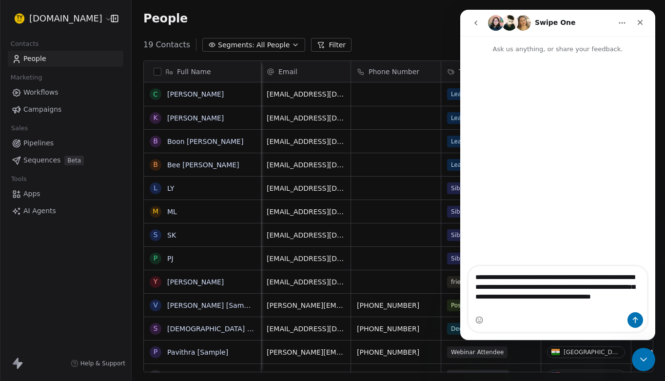
type textarea "**********"
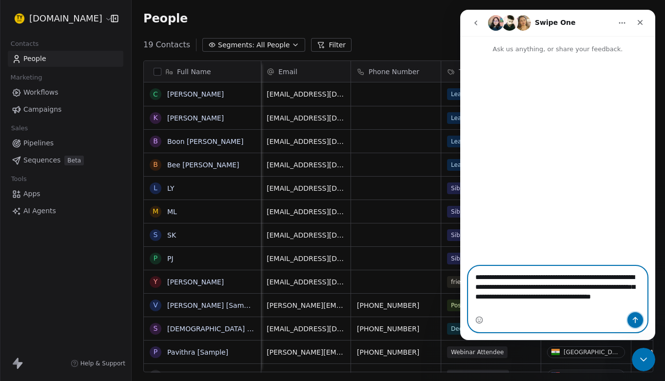
click at [640, 317] on button "Send a message…" at bounding box center [636, 320] width 16 height 16
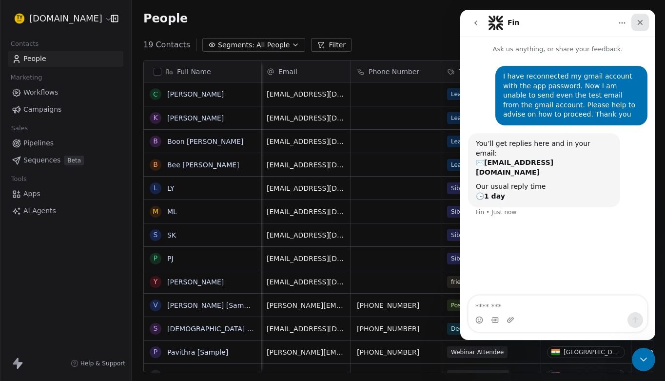
click at [640, 22] on icon "Close" at bounding box center [640, 22] width 5 height 5
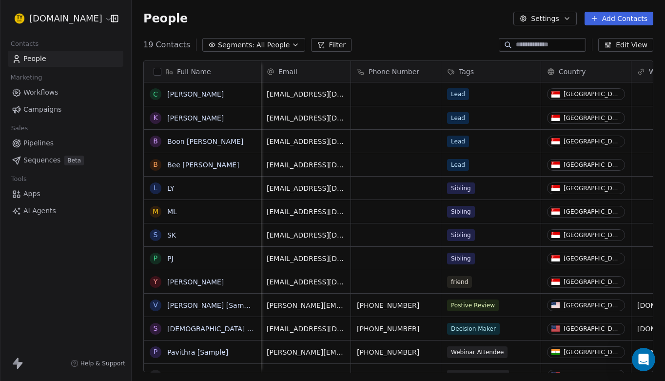
scroll to position [0, 0]
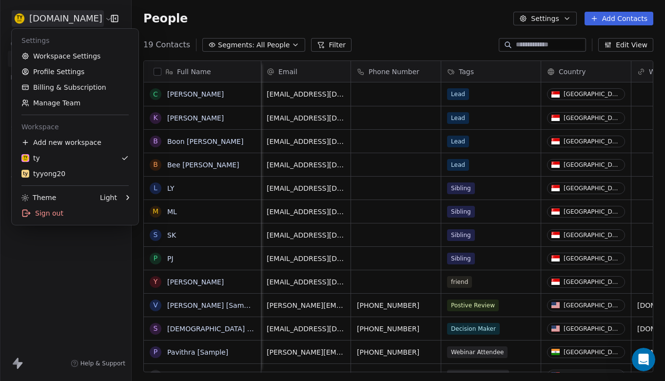
click at [75, 18] on html "[DOMAIN_NAME] Contacts People Marketing Workflows Campaigns Sales Pipelines Seq…" at bounding box center [332, 190] width 665 height 381
click at [95, 247] on html "[DOMAIN_NAME] Contacts People Marketing Workflows Campaigns Sales Pipelines Seq…" at bounding box center [332, 190] width 665 height 381
click at [63, 18] on html "[DOMAIN_NAME] Contacts People Marketing Workflows Campaigns Sales Pipelines Seq…" at bounding box center [332, 190] width 665 height 381
click at [61, 157] on div "ty" at bounding box center [74, 158] width 107 height 10
click at [69, 20] on html "[DOMAIN_NAME] Contacts People Marketing Workflows Campaigns Sales Pipelines Seq…" at bounding box center [332, 190] width 665 height 381
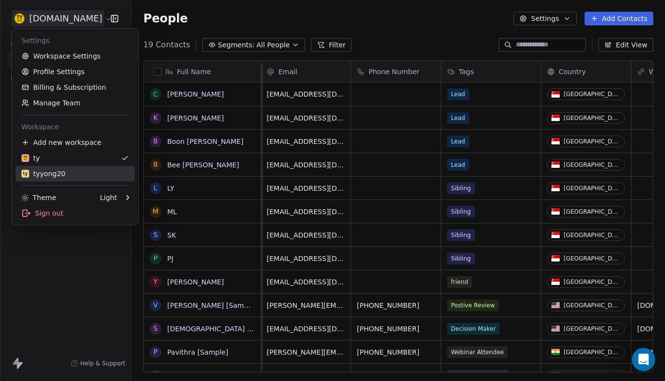
click at [68, 173] on div "tyyong20" at bounding box center [74, 174] width 107 height 10
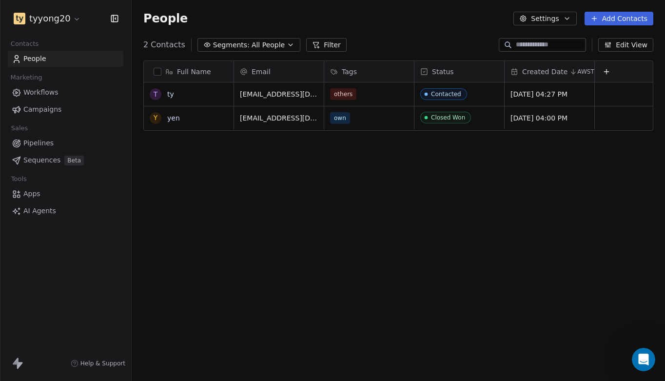
scroll to position [336, 533]
click at [178, 119] on link "yen" at bounding box center [173, 118] width 13 height 8
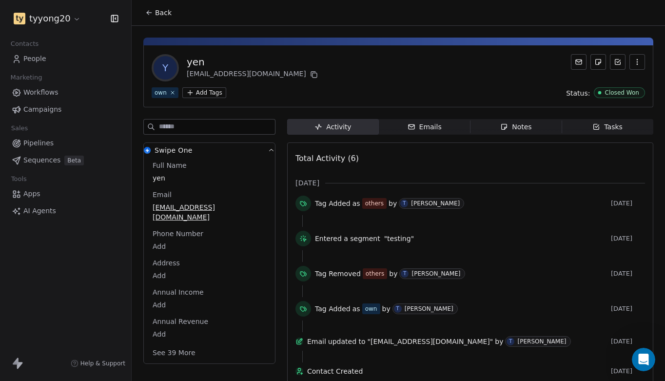
click at [444, 127] on span "Emails Emails" at bounding box center [425, 127] width 92 height 16
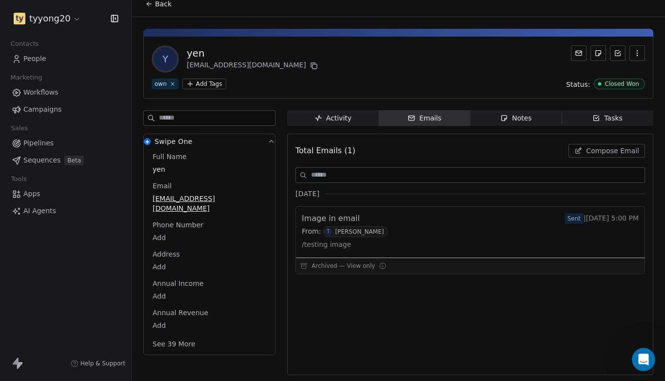
scroll to position [9, 0]
click at [606, 152] on span "Compose Email" at bounding box center [612, 151] width 53 height 10
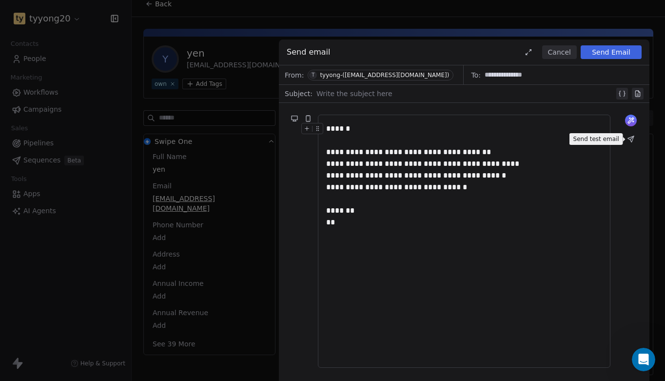
click at [631, 138] on icon at bounding box center [631, 139] width 6 height 6
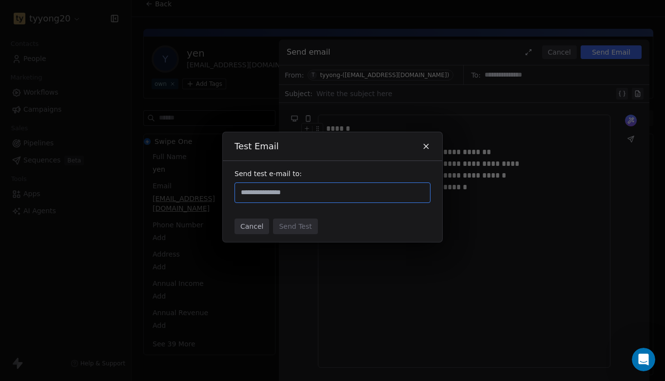
click at [339, 195] on input "text" at bounding box center [332, 193] width 187 height 12
type input "**********"
click at [335, 220] on div "Cancel Send Test" at bounding box center [332, 226] width 219 height 31
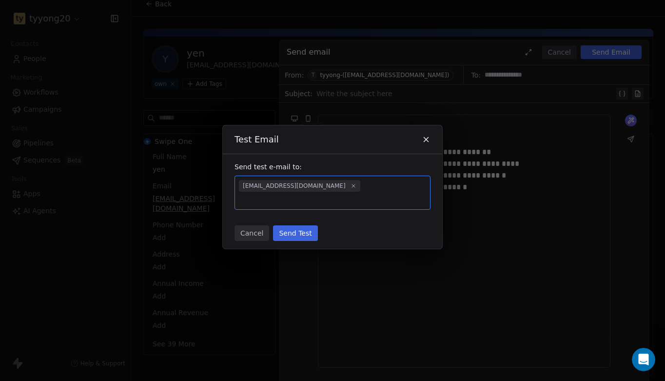
click at [309, 228] on button "Send Test" at bounding box center [295, 233] width 44 height 16
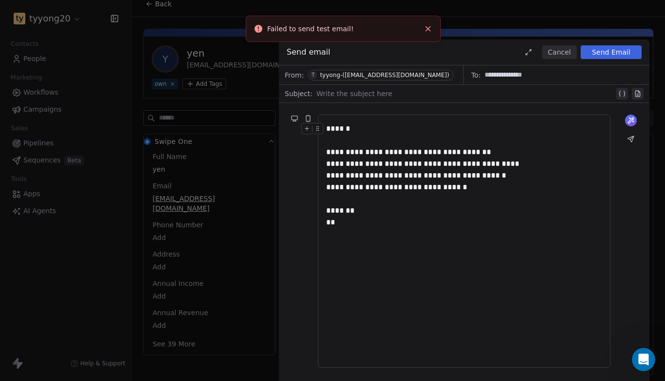
click at [427, 29] on icon "Close toast" at bounding box center [428, 28] width 9 height 9
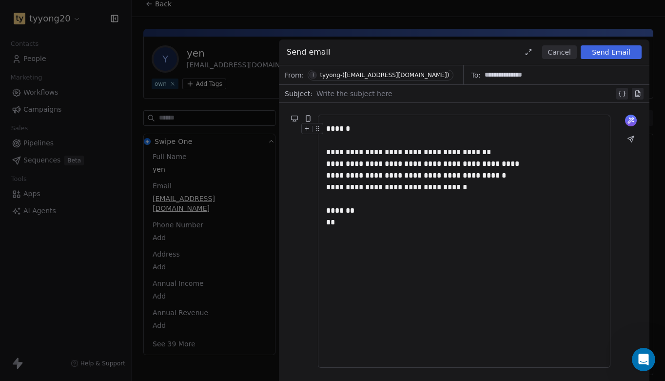
click at [606, 53] on button "Send Email" at bounding box center [611, 52] width 61 height 14
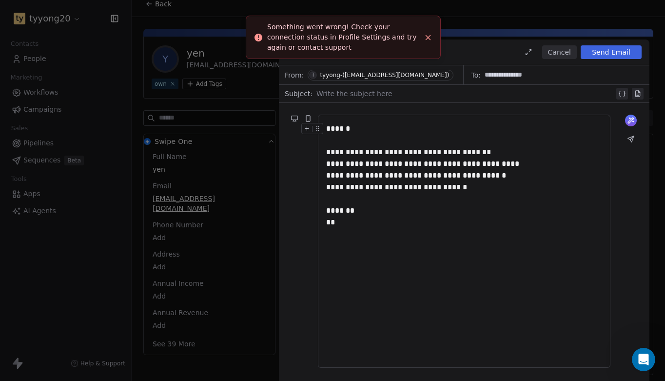
click at [429, 38] on line "Close toast" at bounding box center [428, 37] width 4 height 4
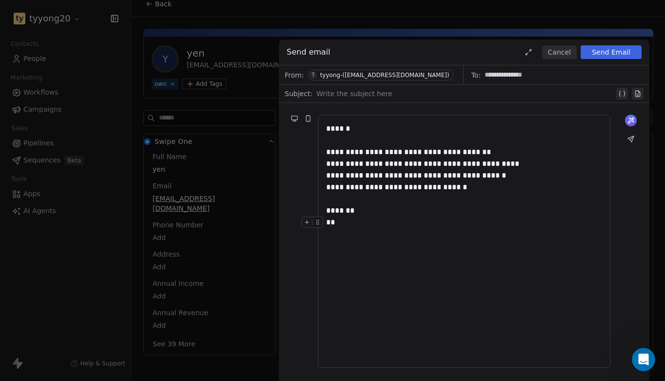
click at [458, 287] on div "**********" at bounding box center [464, 241] width 276 height 237
click at [559, 52] on button "Cancel" at bounding box center [559, 52] width 35 height 14
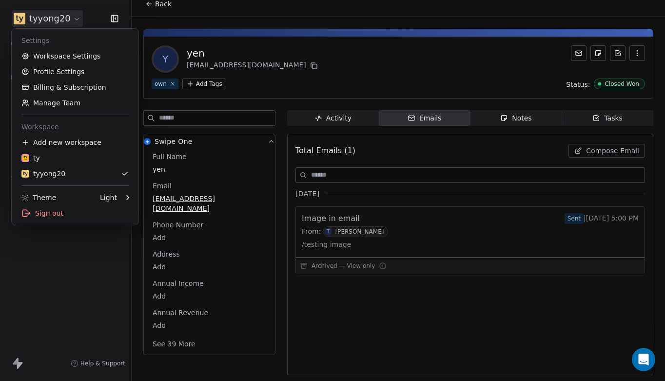
click at [67, 15] on html "tyyong20 Contacts People Marketing Workflows Campaigns Sales Pipelines Sequence…" at bounding box center [332, 190] width 665 height 381
click at [67, 160] on div "ty" at bounding box center [74, 158] width 107 height 10
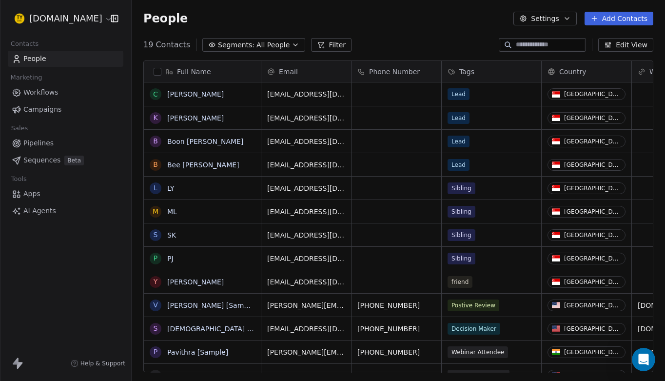
scroll to position [336, 533]
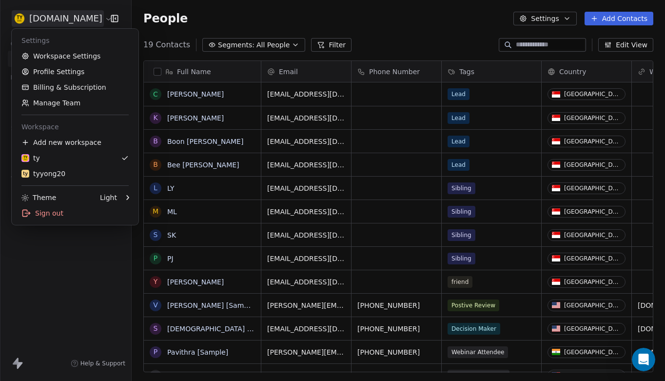
click at [76, 16] on html "[DOMAIN_NAME] Contacts People Marketing Workflows Campaigns Sales Pipelines Seq…" at bounding box center [332, 190] width 665 height 381
click at [67, 172] on div "tyyong20" at bounding box center [74, 174] width 107 height 10
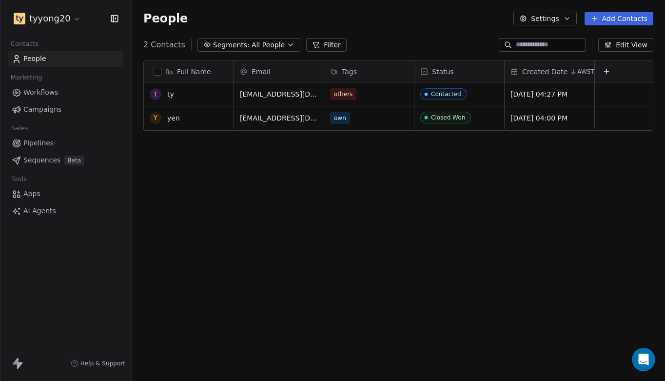
click at [17, 360] on icon at bounding box center [16, 360] width 6 height 7
click at [53, 18] on html "tyyong20 Contacts People Marketing Workflows Campaigns Sales Pipelines Sequence…" at bounding box center [332, 190] width 665 height 381
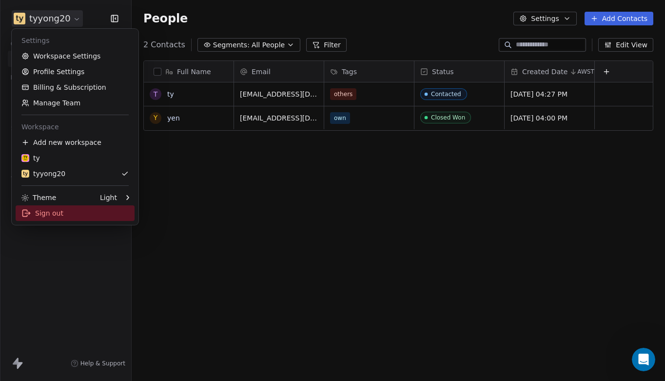
click at [48, 211] on div "Sign out" at bounding box center [75, 213] width 119 height 16
